Goal: Navigation & Orientation: Find specific page/section

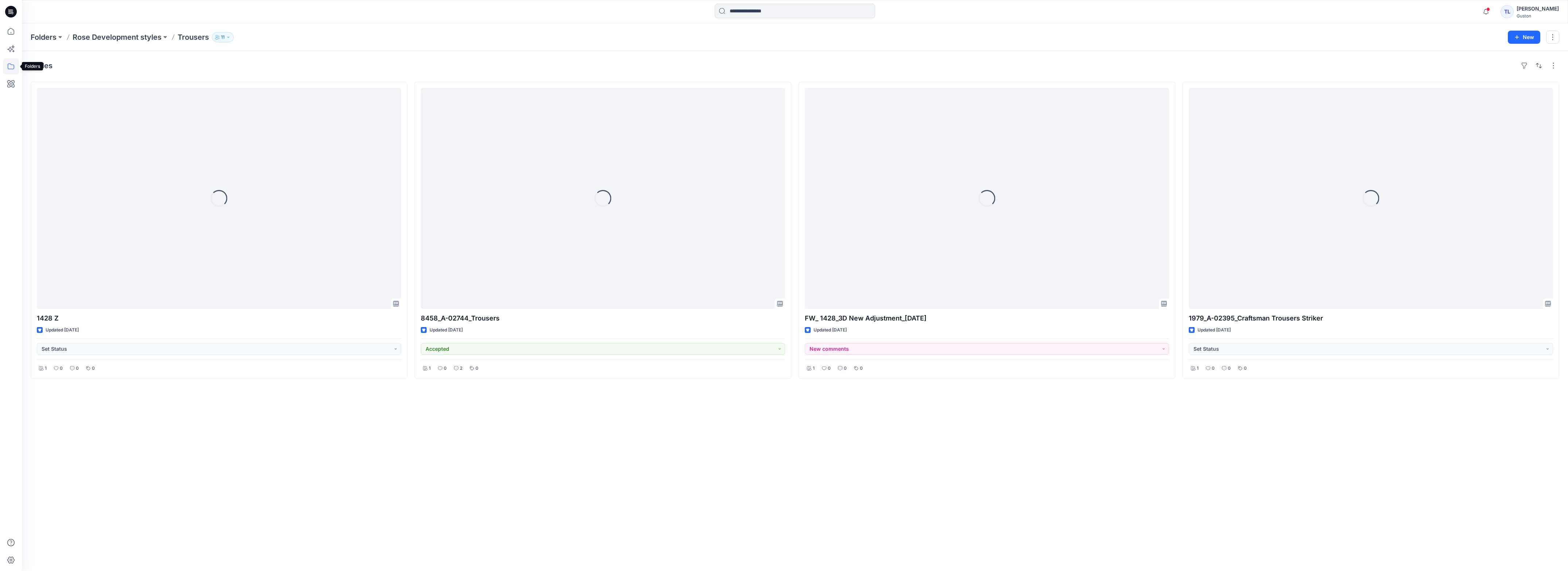
click at [13, 68] on icon at bounding box center [11, 66] width 16 height 16
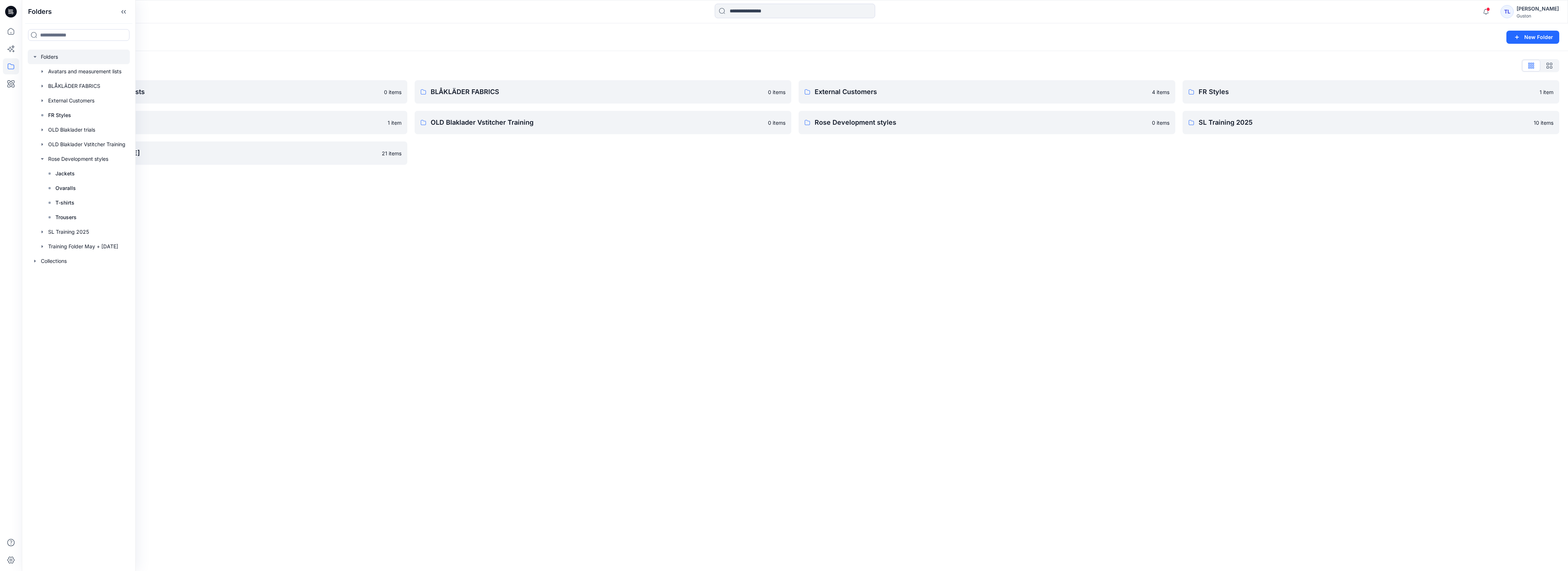
click at [640, 307] on div "Folders New Folder Folders List Avatars and measurement lists 0 items OLD Blakl…" at bounding box center [795, 297] width 1546 height 548
click at [894, 127] on p "Rose Development styles" at bounding box center [981, 122] width 333 height 10
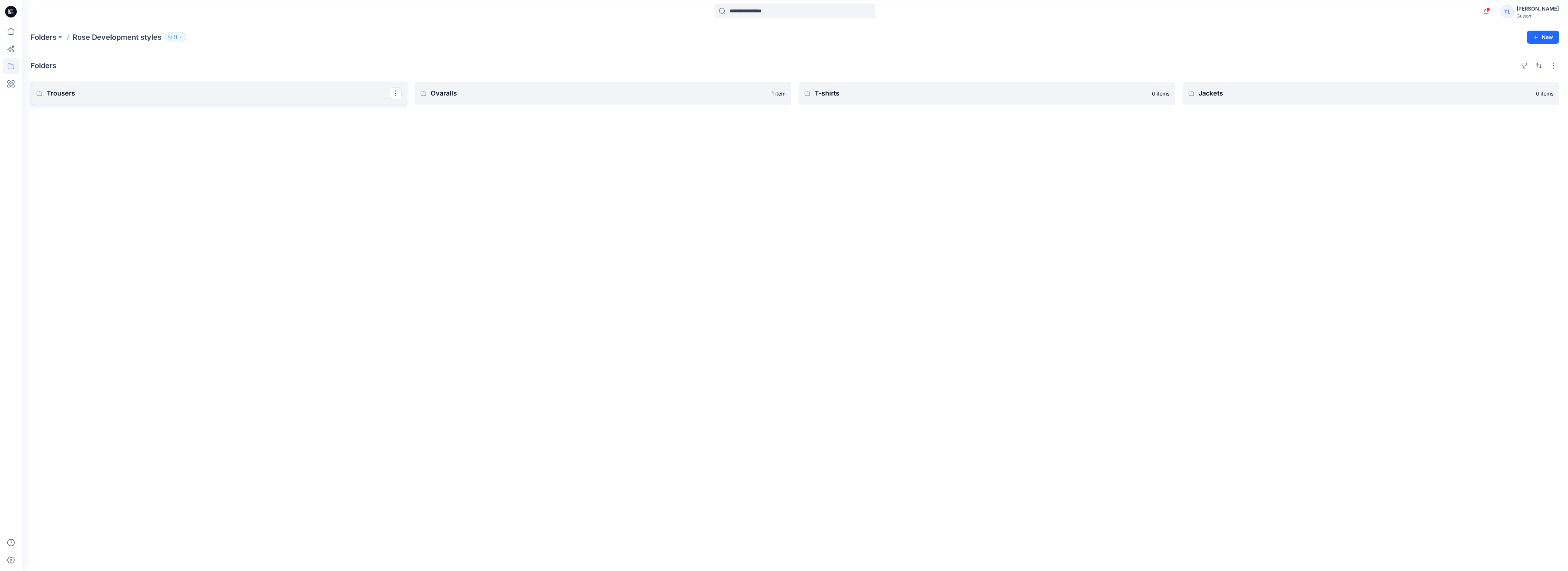
click at [150, 102] on link "Trousers" at bounding box center [219, 93] width 377 height 23
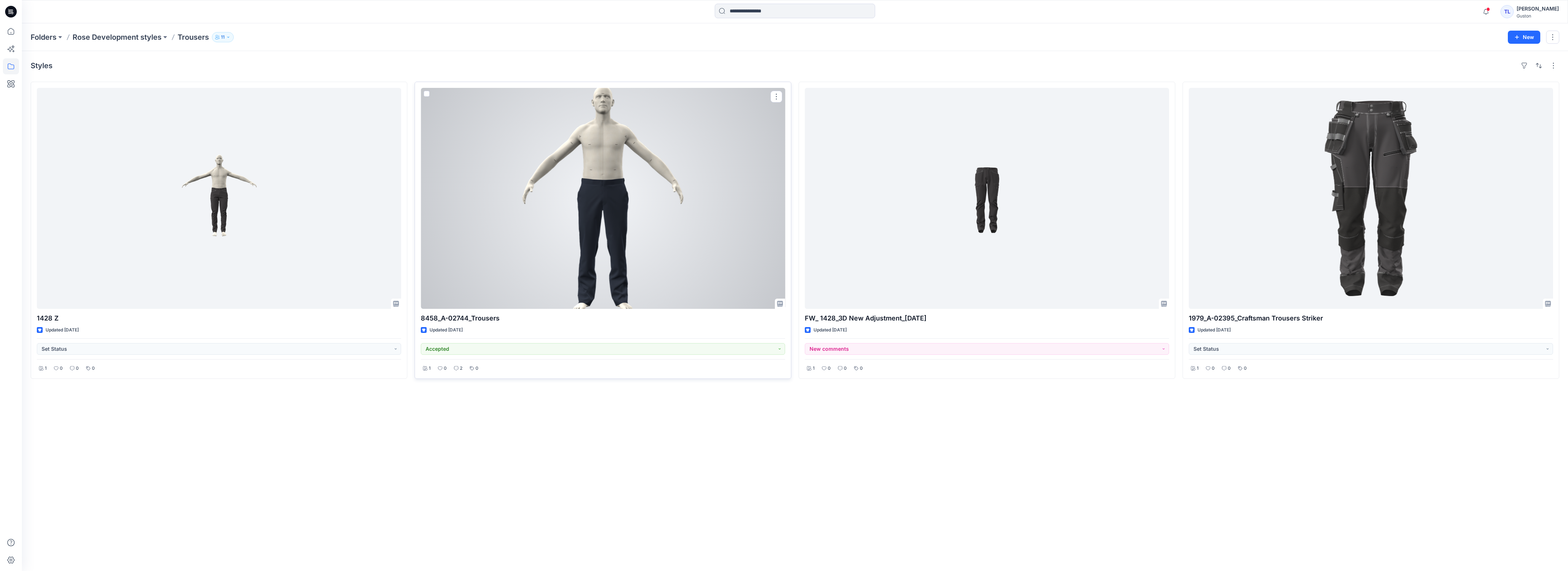
click at [547, 263] on div at bounding box center [603, 198] width 364 height 221
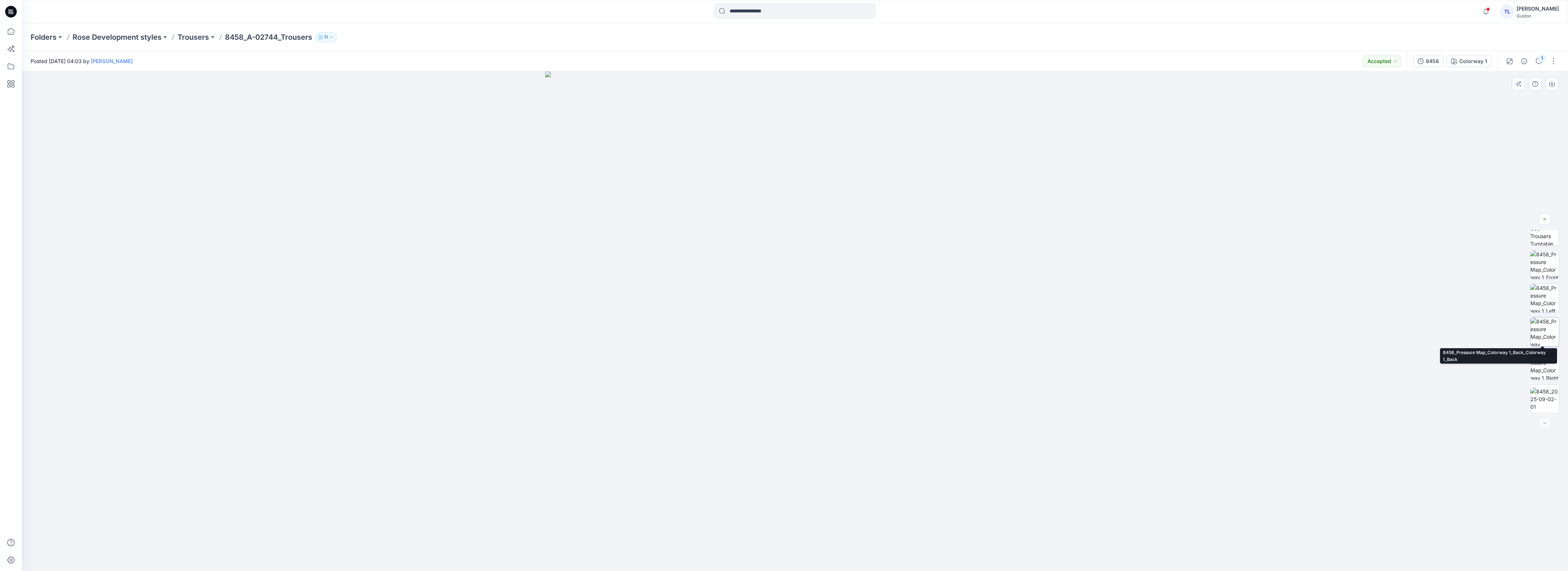
scroll to position [283, 0]
click at [1541, 401] on img at bounding box center [1544, 398] width 29 height 23
click at [1550, 360] on img at bounding box center [1544, 364] width 29 height 29
click at [1542, 340] on img at bounding box center [1544, 331] width 29 height 29
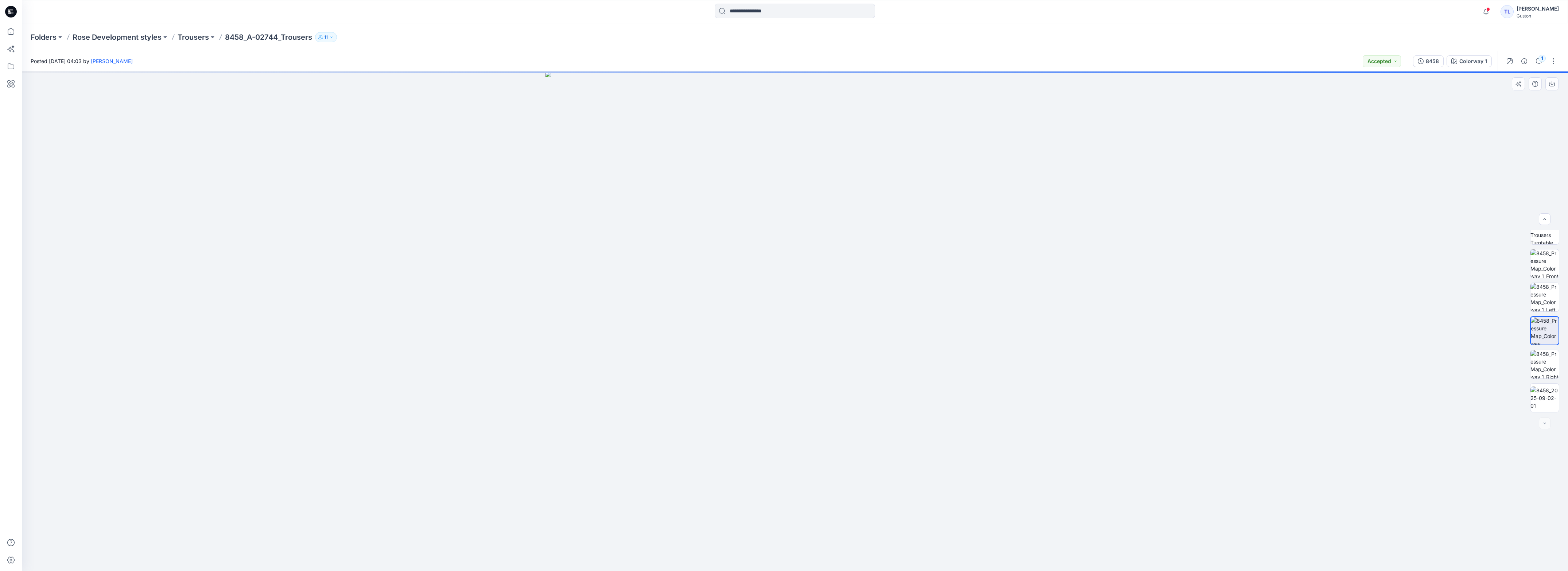
click at [1539, 321] on img at bounding box center [1545, 331] width 28 height 28
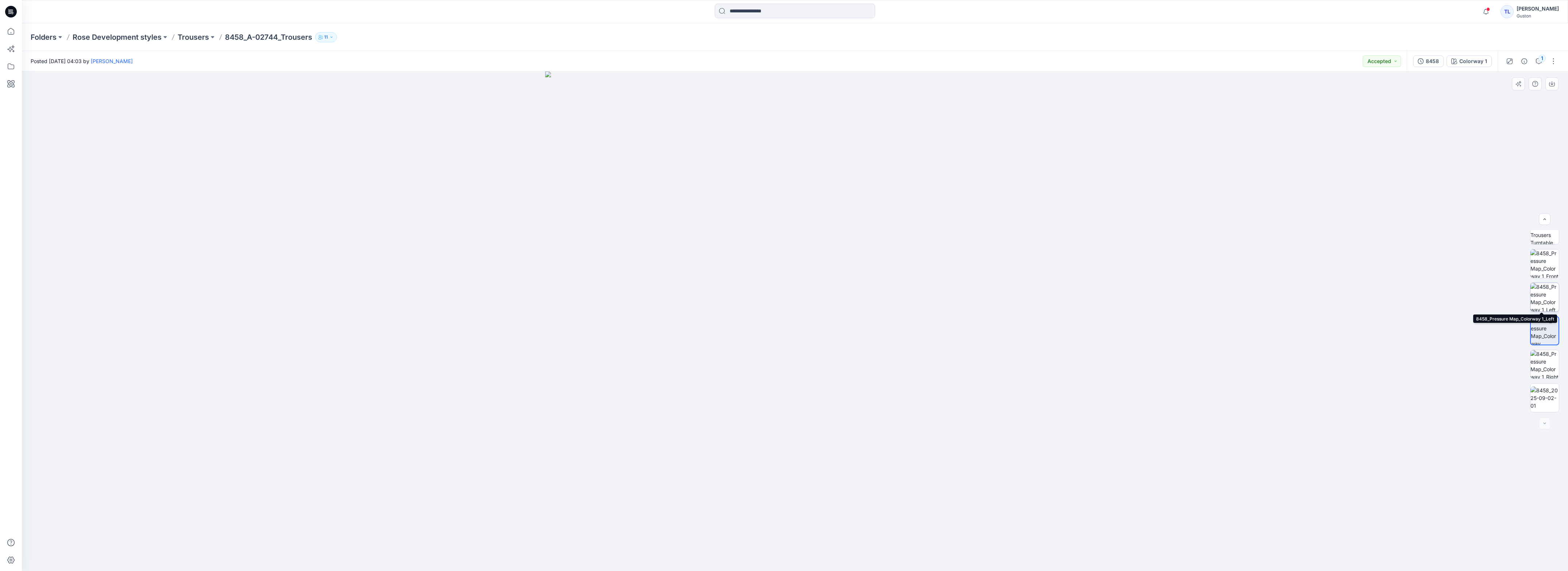
click at [1542, 305] on img at bounding box center [1544, 297] width 29 height 29
click at [1547, 256] on img at bounding box center [1544, 264] width 29 height 29
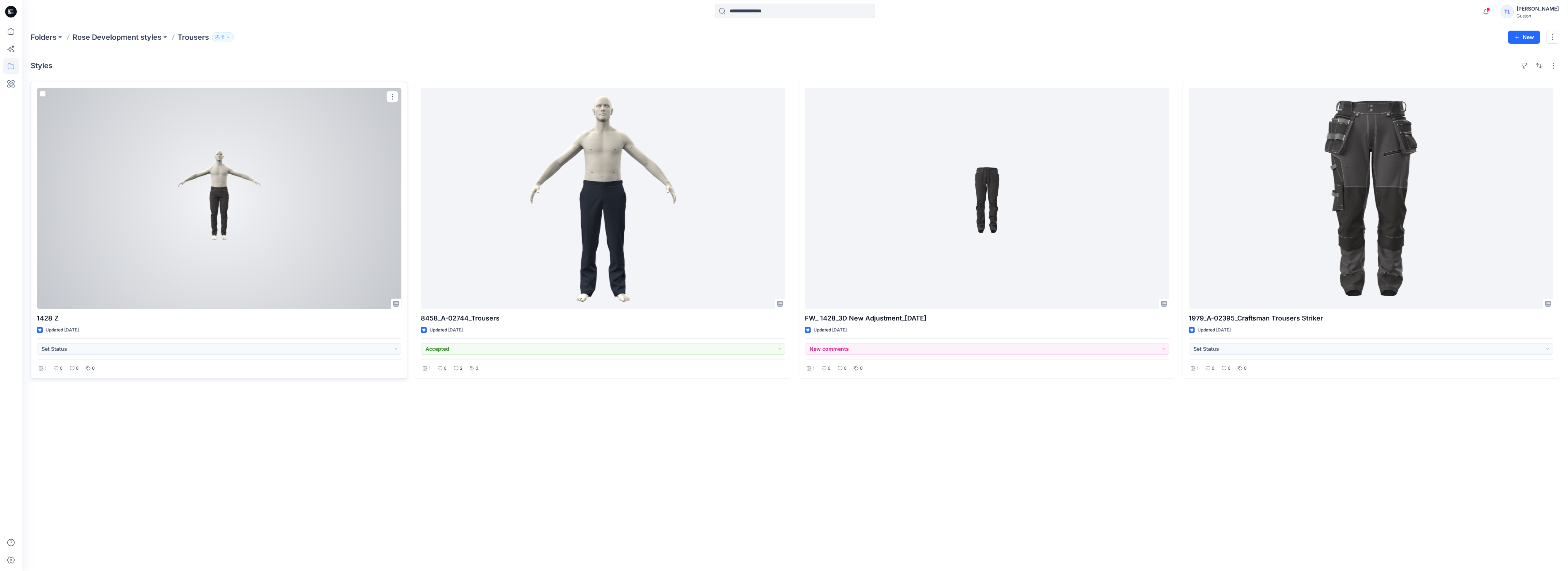
click at [257, 251] on div at bounding box center [219, 198] width 364 height 221
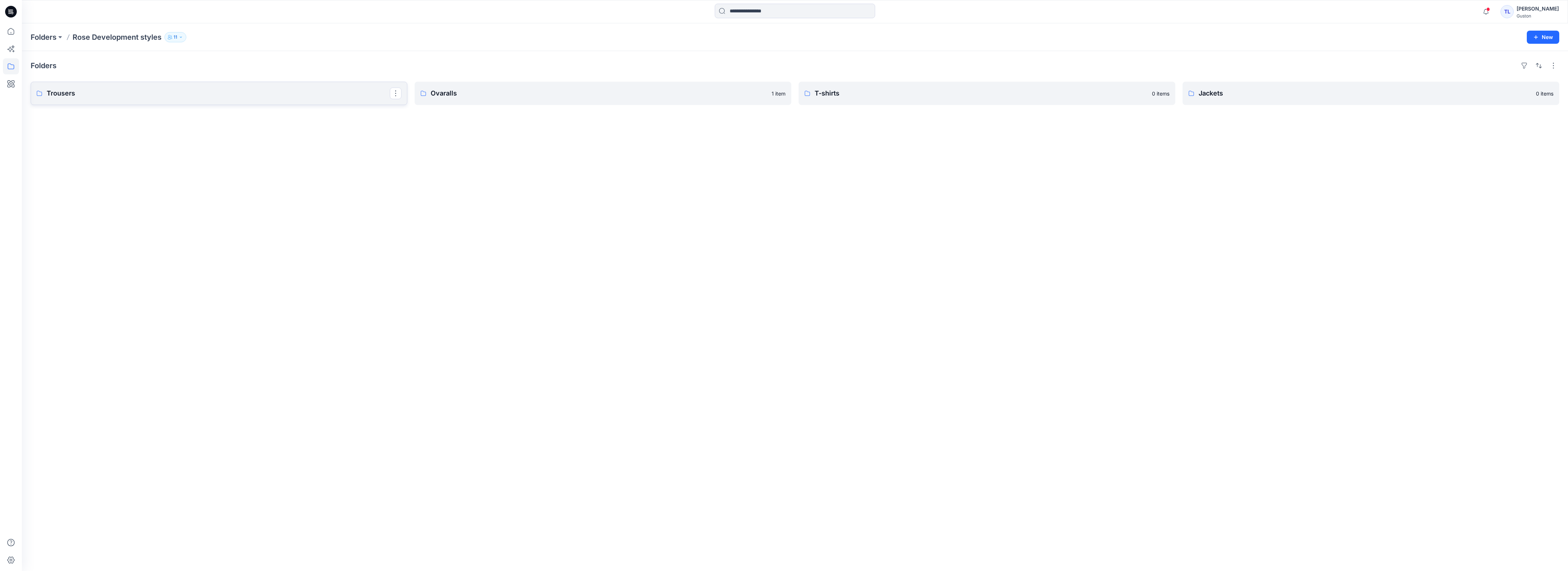
click at [113, 88] on p "Trousers" at bounding box center [219, 93] width 343 height 10
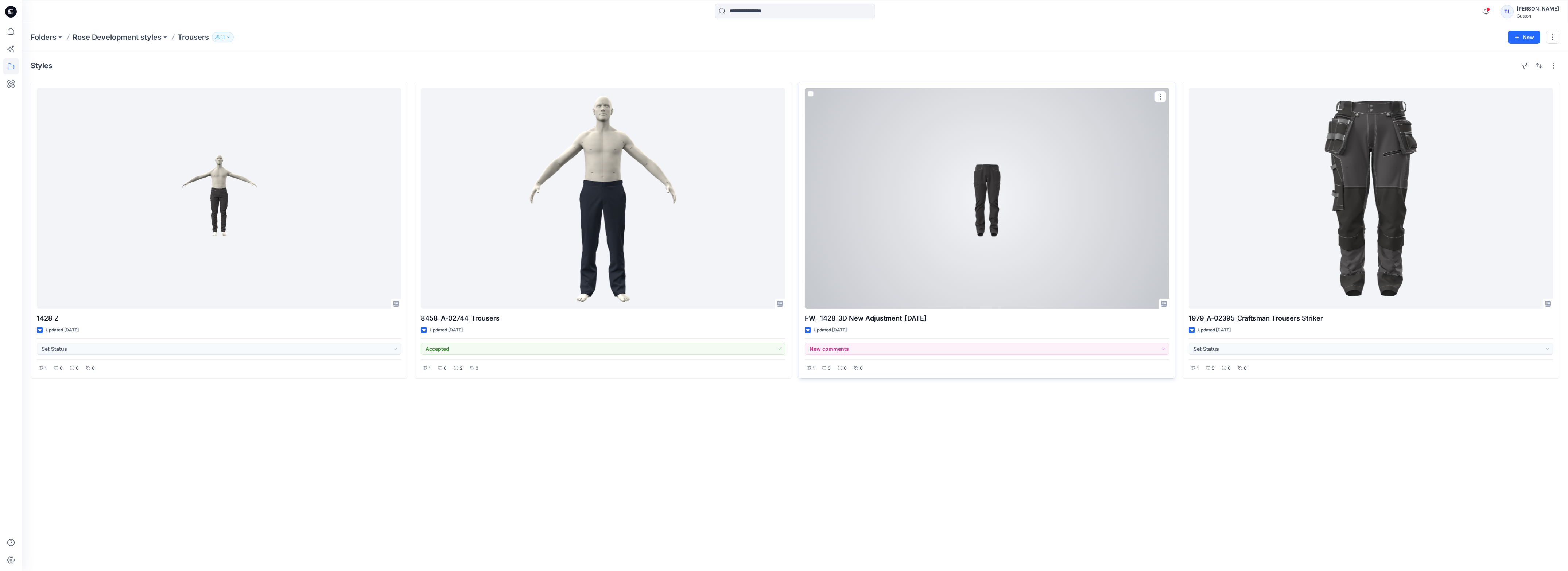
click at [1007, 226] on div at bounding box center [987, 198] width 364 height 221
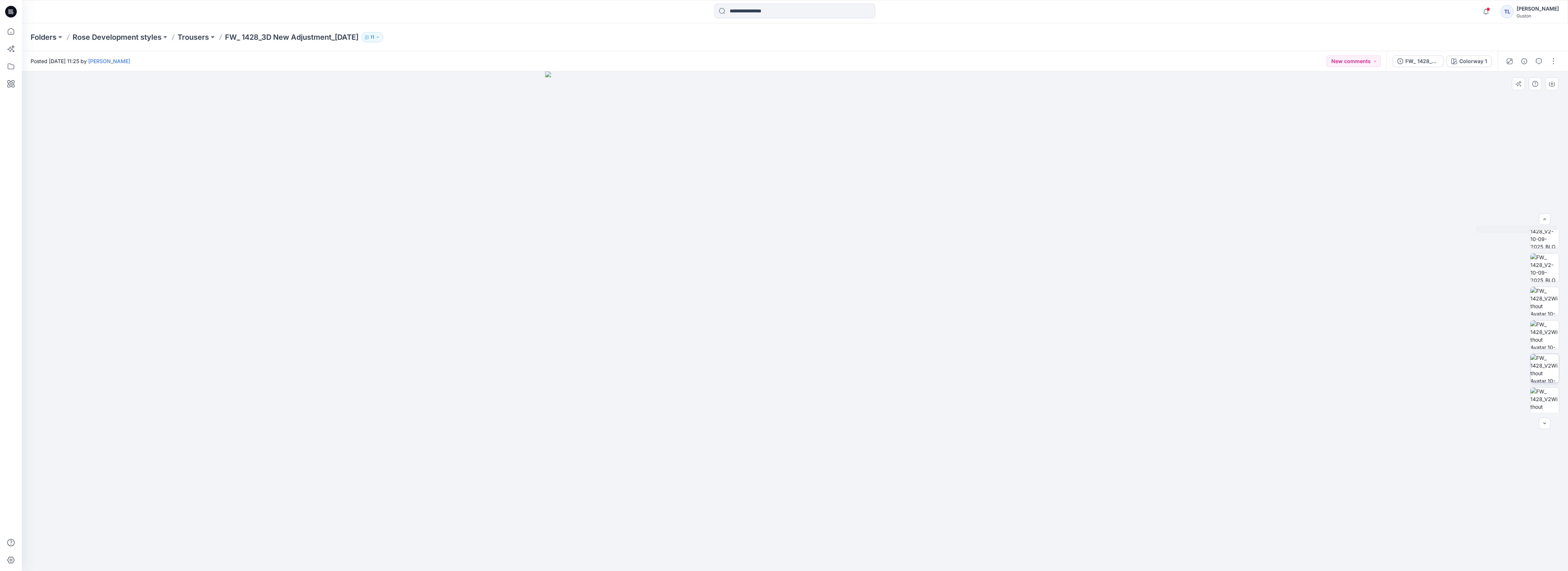
scroll to position [115, 0]
